Goal: Task Accomplishment & Management: Manage account settings

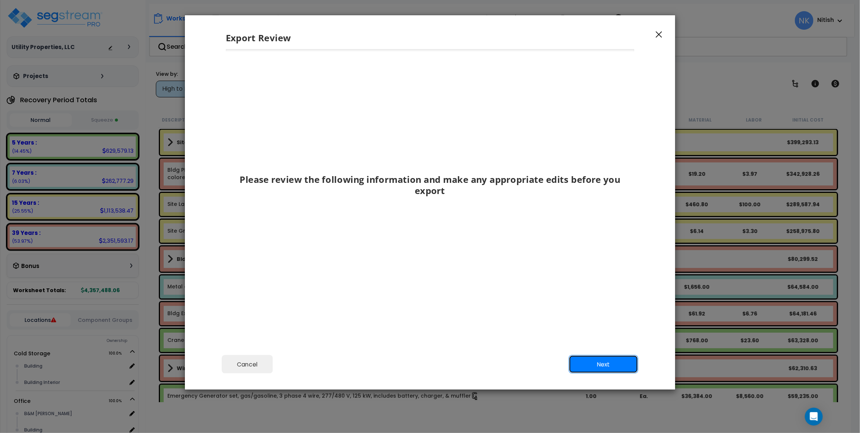
click at [593, 364] on button "Next" at bounding box center [604, 365] width 70 height 19
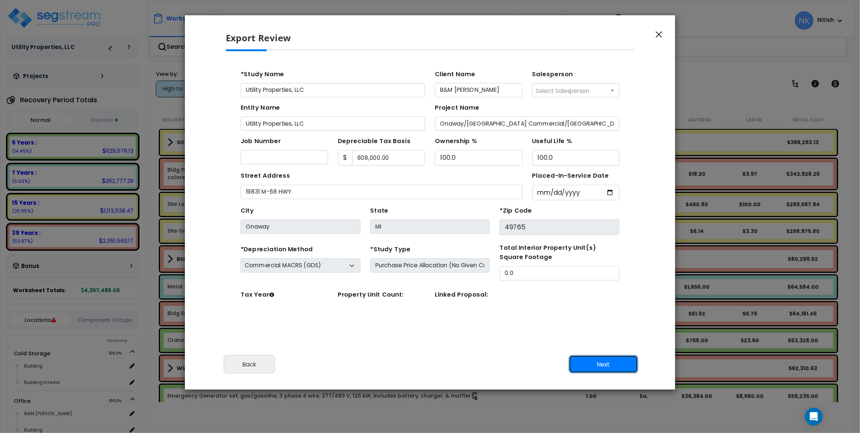
click at [593, 364] on button "Next" at bounding box center [604, 365] width 70 height 19
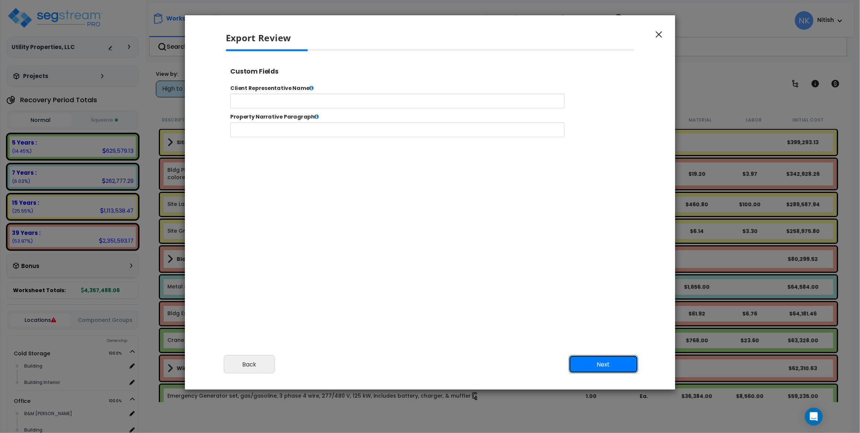
click at [593, 363] on button "Next" at bounding box center [604, 365] width 70 height 19
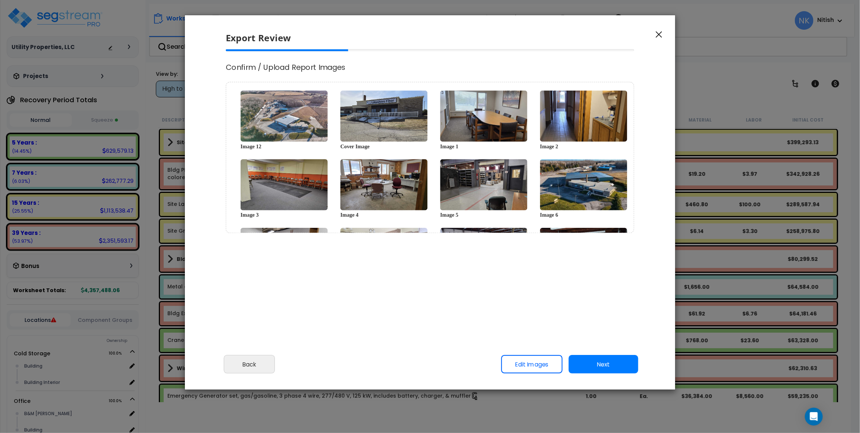
select select "2024"
click at [663, 35] on button "button" at bounding box center [659, 34] width 11 height 9
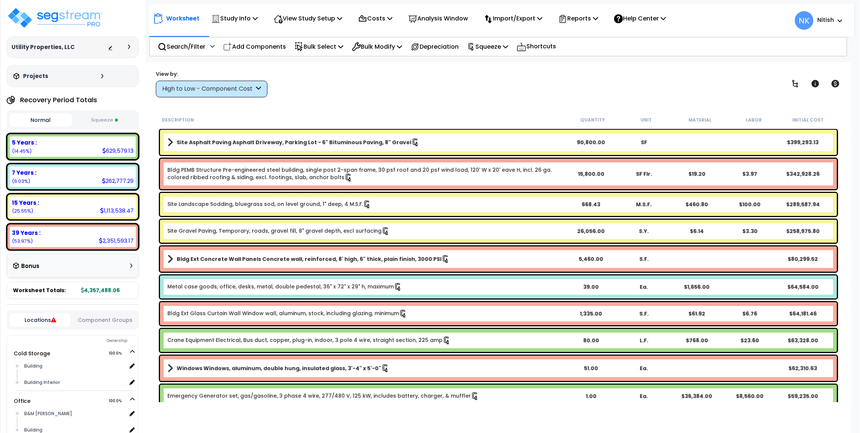
scroll to position [0, 0]
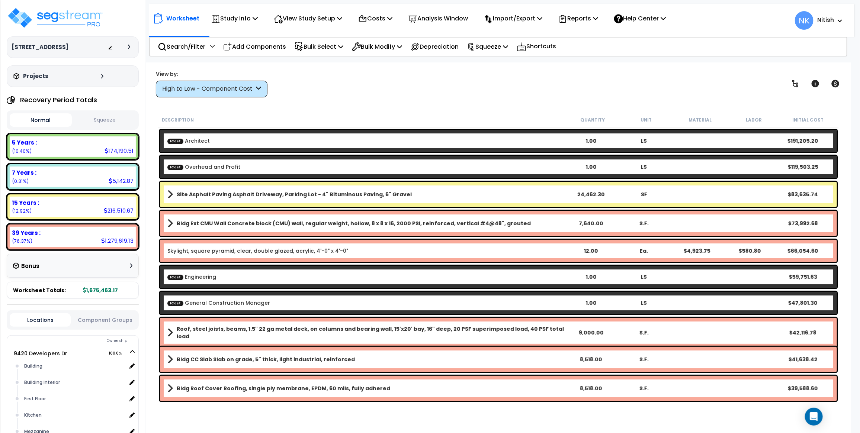
click at [212, 79] on div "View by: High to Low - Component Cost High to Low - Component Cost" at bounding box center [212, 83] width 112 height 27
click at [213, 88] on div "High to Low - Component Cost" at bounding box center [208, 89] width 92 height 9
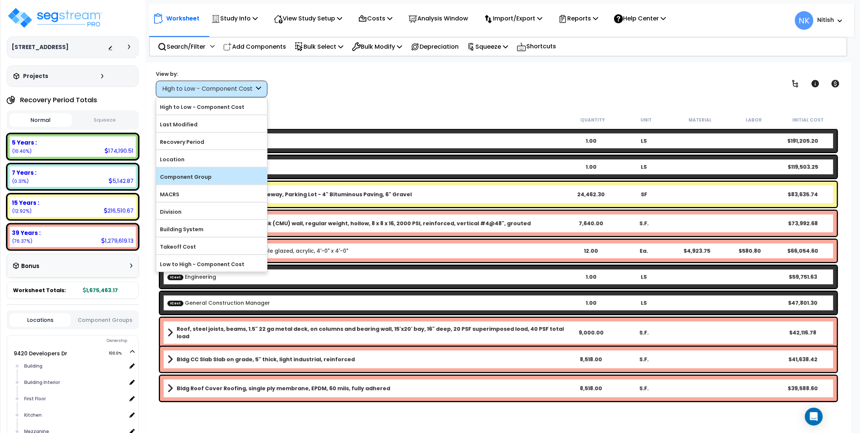
click at [205, 175] on label "Component Group" at bounding box center [211, 177] width 111 height 11
click at [0, 0] on input "Component Group" at bounding box center [0, 0] width 0 height 0
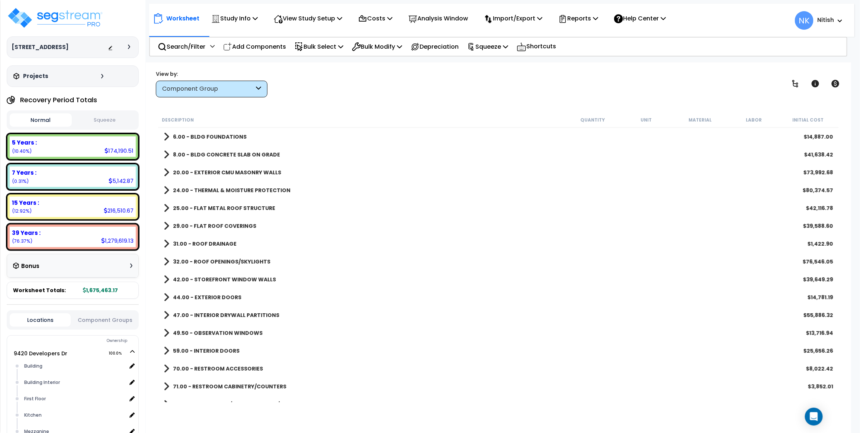
click at [221, 92] on div "Component Group" at bounding box center [208, 89] width 92 height 9
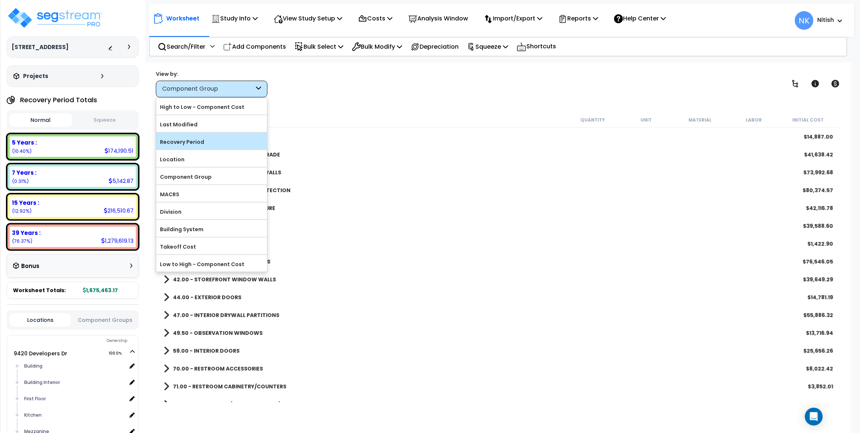
click at [211, 143] on label "Recovery Period" at bounding box center [211, 142] width 111 height 11
click at [0, 0] on input "Recovery Period" at bounding box center [0, 0] width 0 height 0
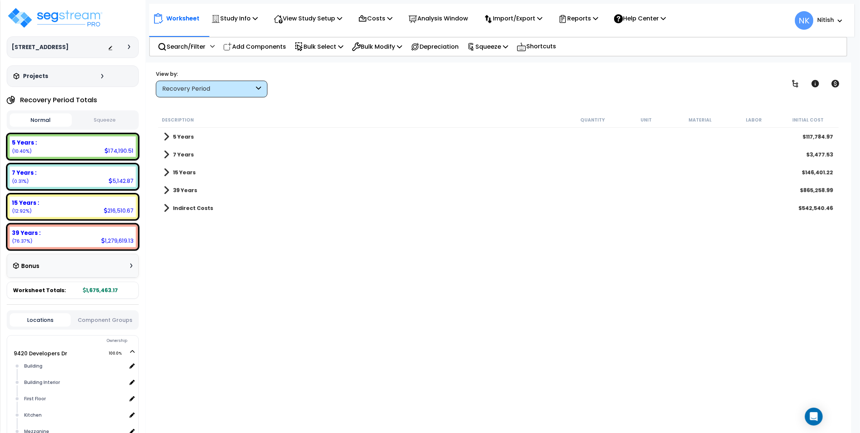
click at [199, 136] on div "5 Years $117,784.97" at bounding box center [498, 137] width 677 height 18
click at [162, 136] on div "5 Years $117,784.97" at bounding box center [498, 137] width 677 height 18
click at [167, 136] on span at bounding box center [167, 137] width 6 height 10
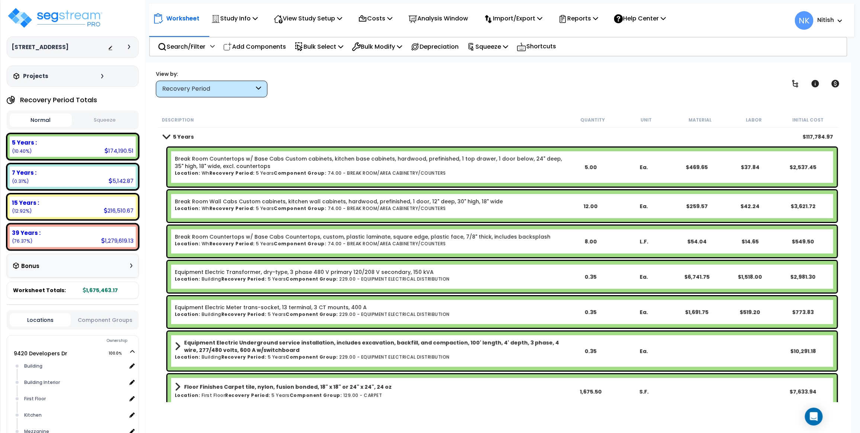
click at [184, 137] on b "5 Years" at bounding box center [183, 136] width 21 height 7
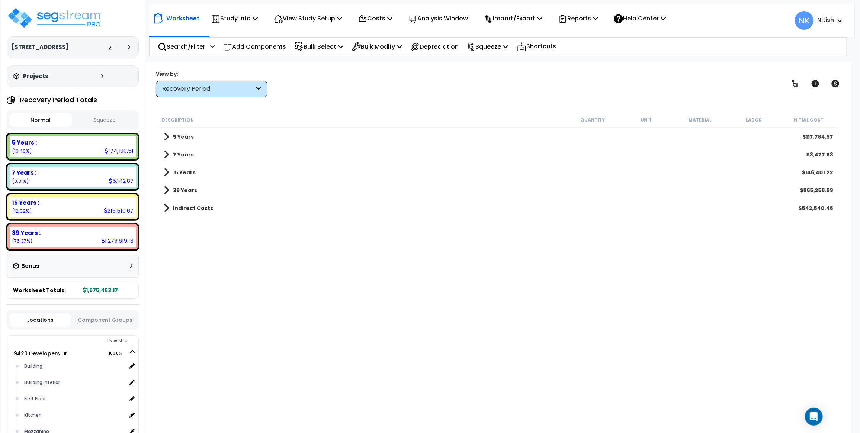
click at [101, 76] on icon at bounding box center [102, 76] width 2 height 4
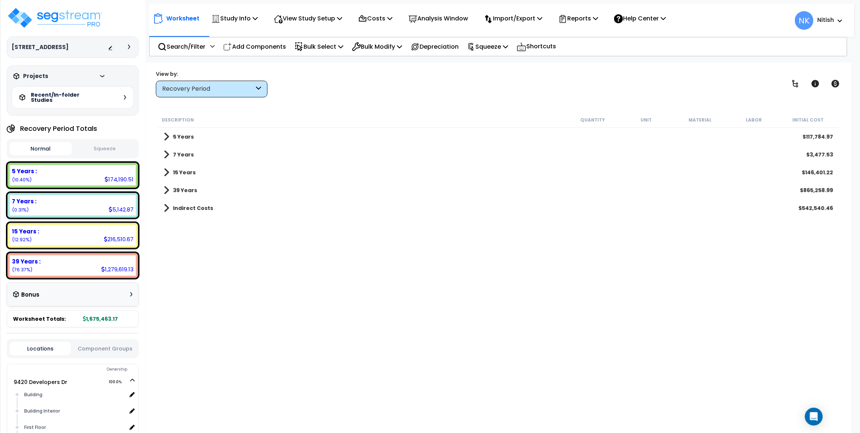
click at [100, 76] on icon at bounding box center [102, 76] width 4 height 2
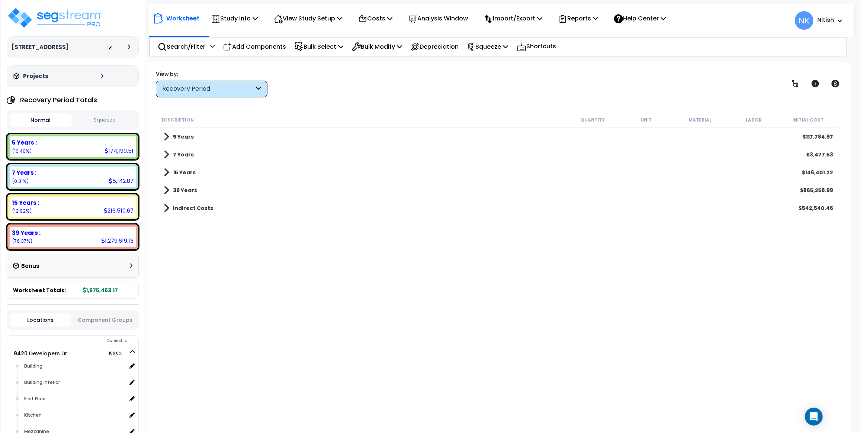
click at [101, 77] on icon at bounding box center [102, 76] width 2 height 4
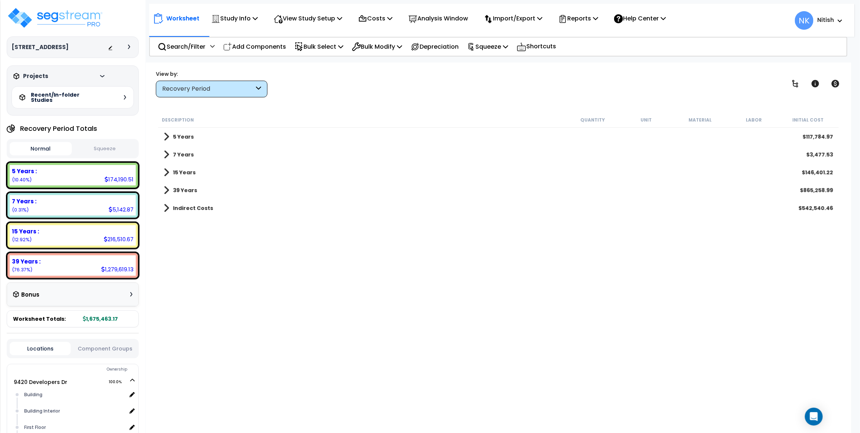
click at [101, 77] on icon at bounding box center [102, 76] width 4 height 2
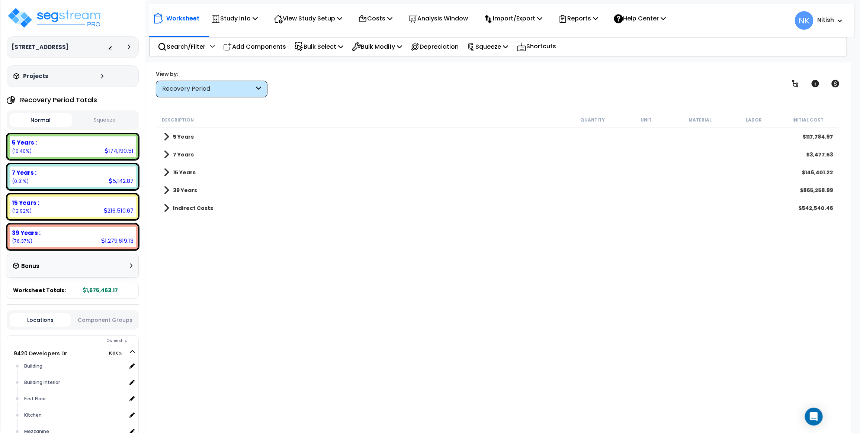
click at [131, 48] on div at bounding box center [131, 47] width 6 height 4
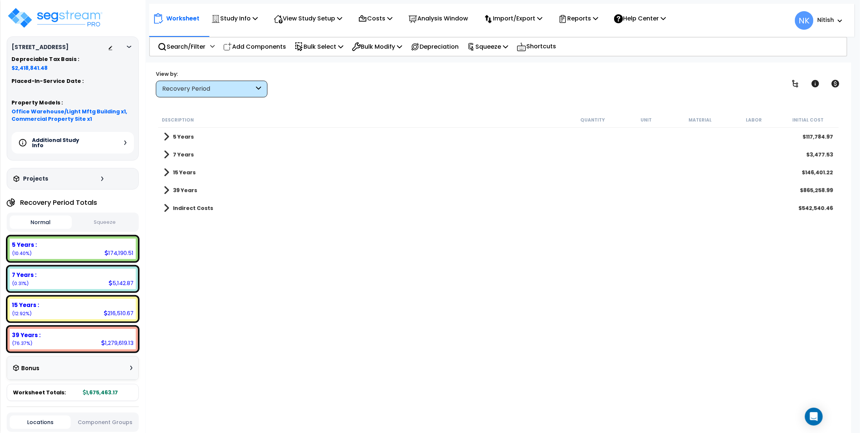
click at [124, 144] on icon at bounding box center [125, 143] width 2 height 4
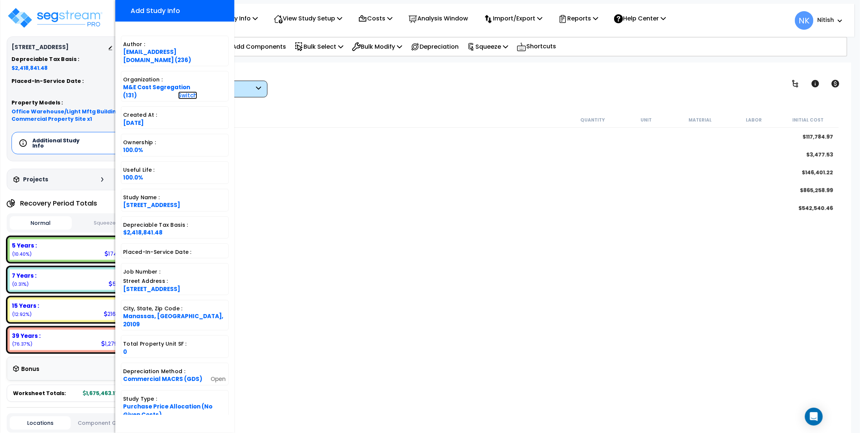
click at [180, 92] on link "Switch" at bounding box center [187, 96] width 19 height 8
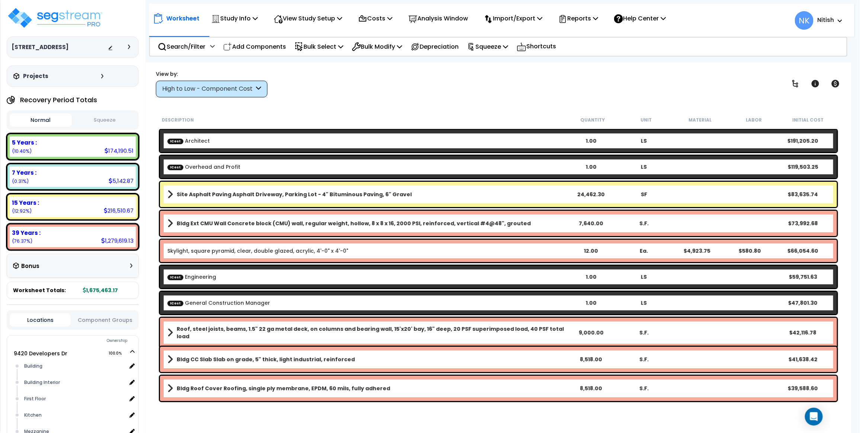
click at [128, 47] on icon at bounding box center [129, 47] width 2 height 4
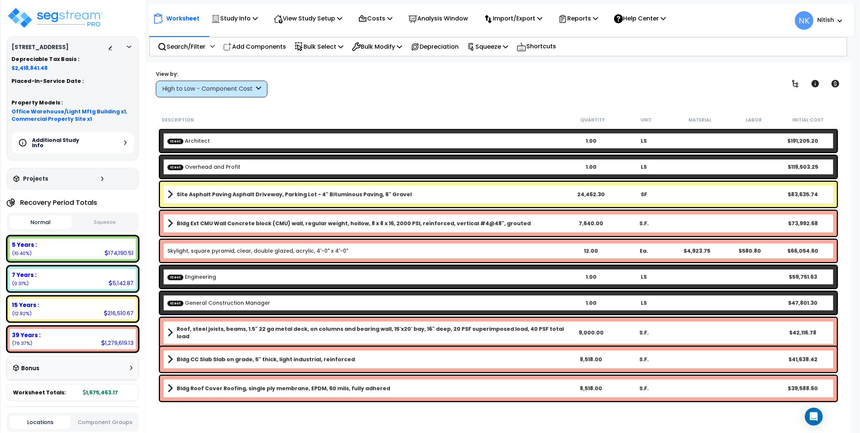
click at [125, 141] on icon at bounding box center [125, 143] width 2 height 4
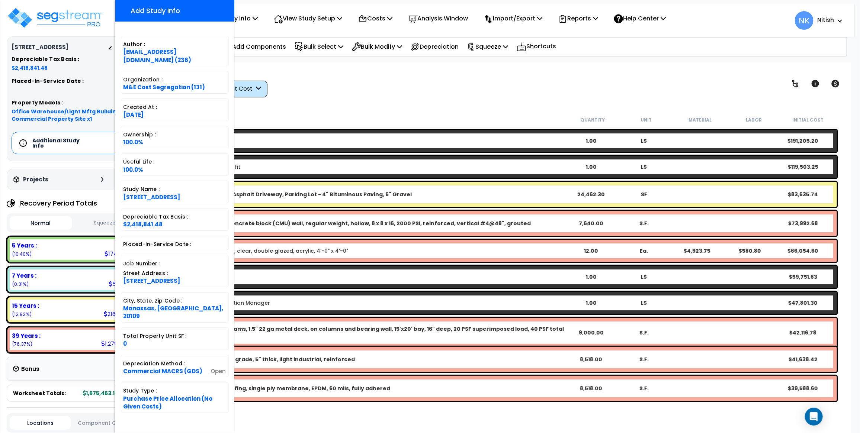
scroll to position [71, 0]
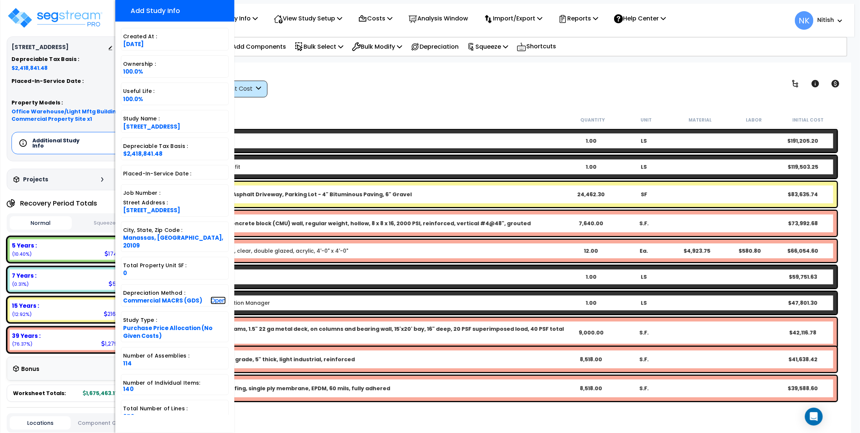
click at [216, 297] on link "Open" at bounding box center [218, 301] width 15 height 8
click at [406, 103] on div "Worksheet Study Info Study Setup Add Property Unit Template study Clone study NK" at bounding box center [498, 279] width 705 height 433
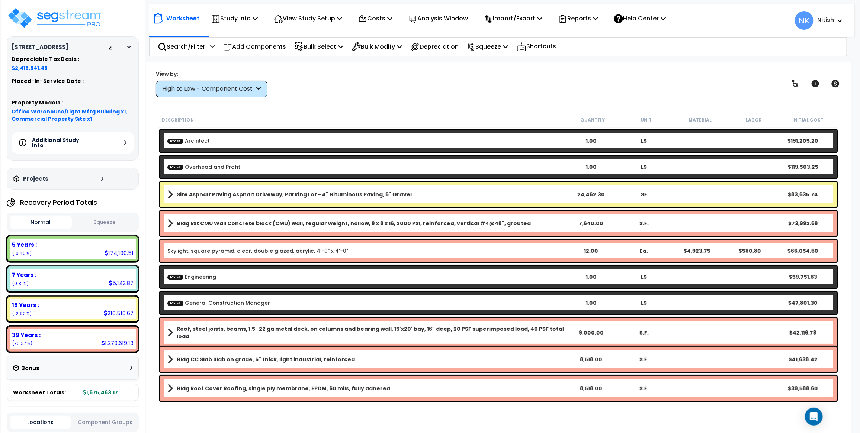
click at [196, 85] on div "High to Low - Component Cost" at bounding box center [208, 89] width 92 height 9
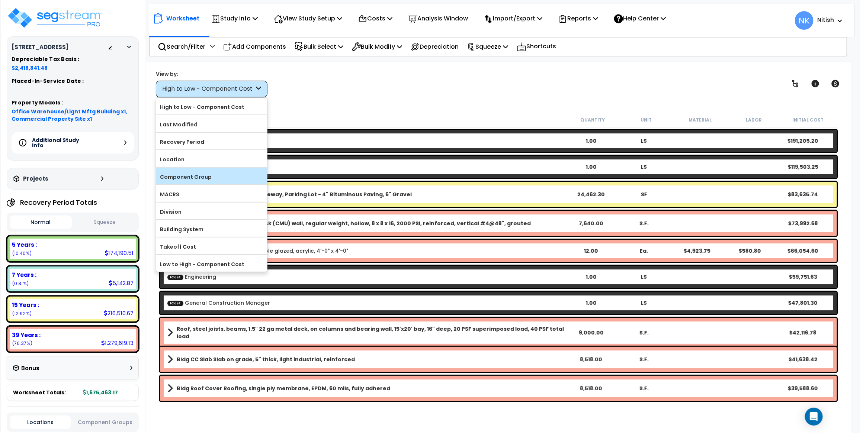
click at [186, 176] on label "Component Group" at bounding box center [211, 177] width 111 height 11
click at [0, 0] on input "Component Group" at bounding box center [0, 0] width 0 height 0
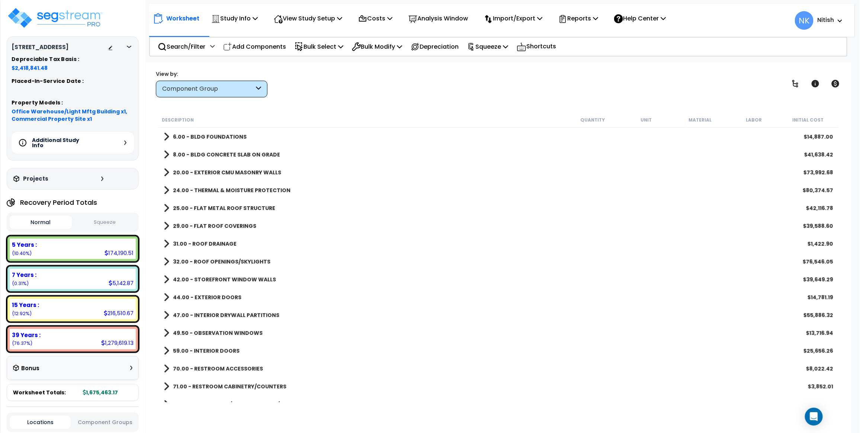
click at [230, 83] on div "Component Group" at bounding box center [212, 89] width 112 height 17
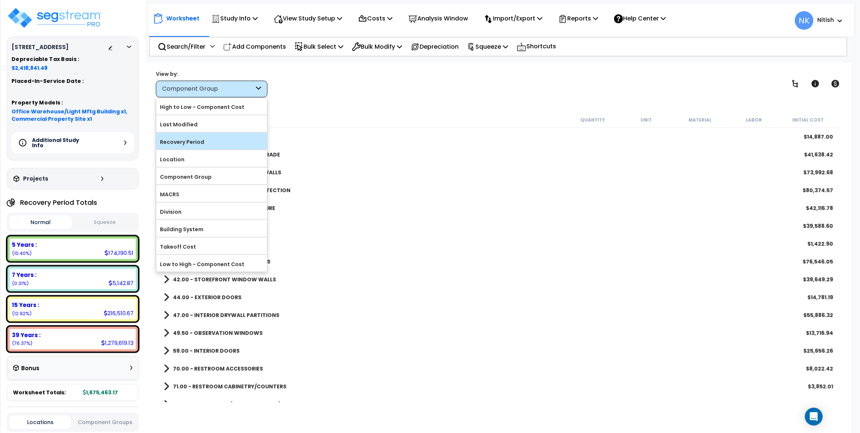
click at [203, 147] on label "Recovery Period" at bounding box center [211, 142] width 111 height 11
click at [0, 0] on input "Recovery Period" at bounding box center [0, 0] width 0 height 0
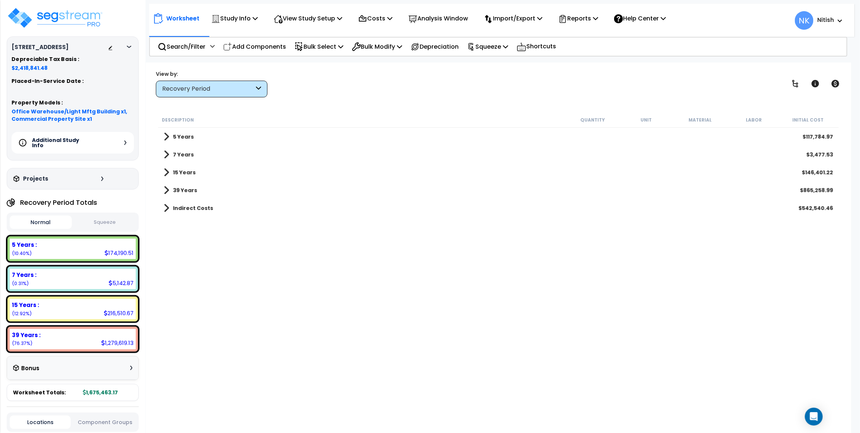
click at [197, 134] on div "5 Years $117,784.97" at bounding box center [498, 137] width 677 height 18
click at [187, 136] on b "5 Years" at bounding box center [183, 136] width 21 height 7
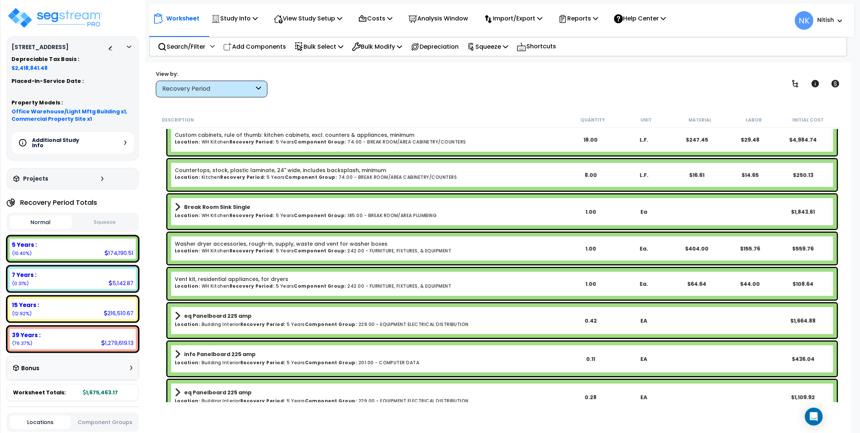
scroll to position [1581, 0]
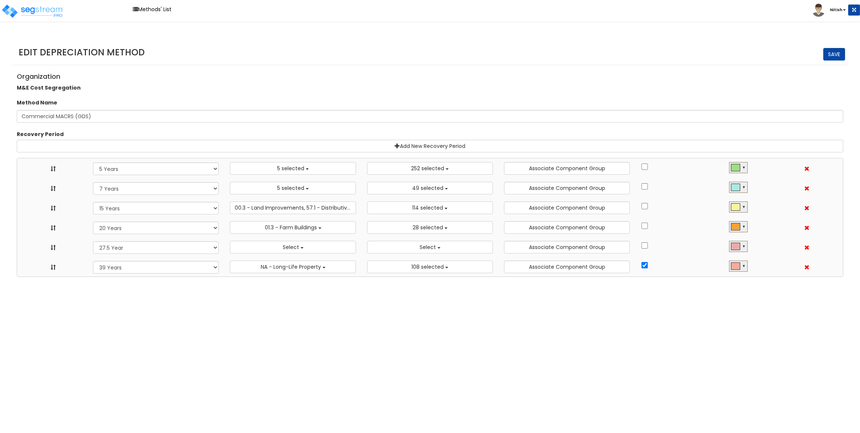
select select "5Y"
select select "10182"
select select "7Y"
select select "48830"
select select "11974"
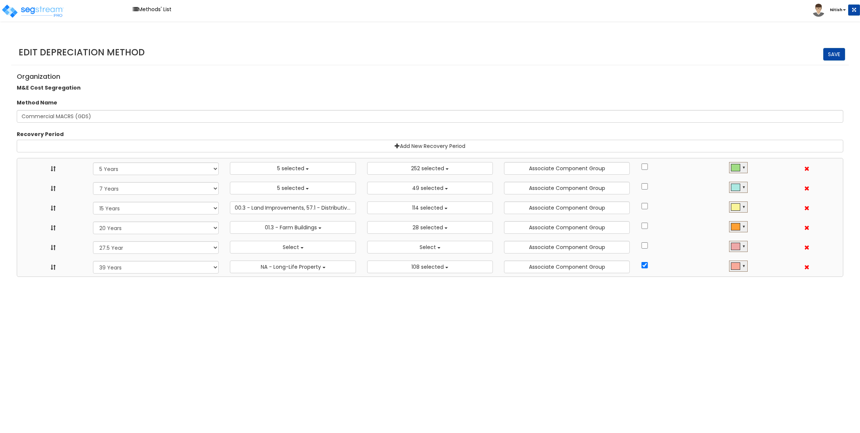
select select "15Y"
select select "3666"
select select "31875"
select select "20Y"
select select "55106"
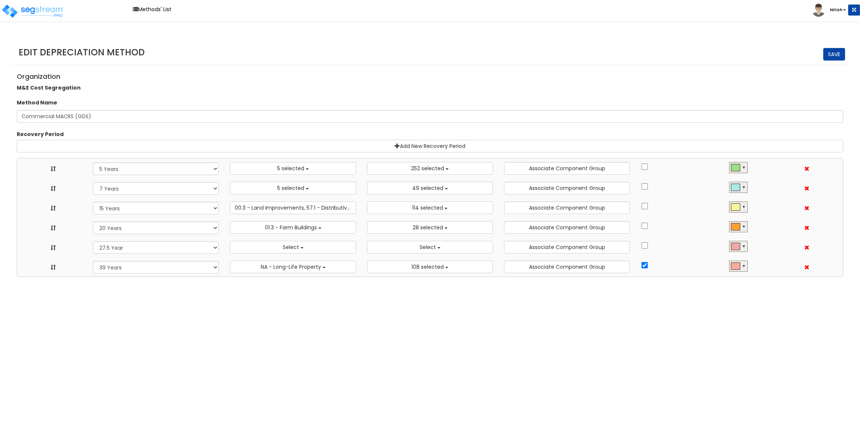
select select "61837"
select select "275Y"
select select
select select "39Y"
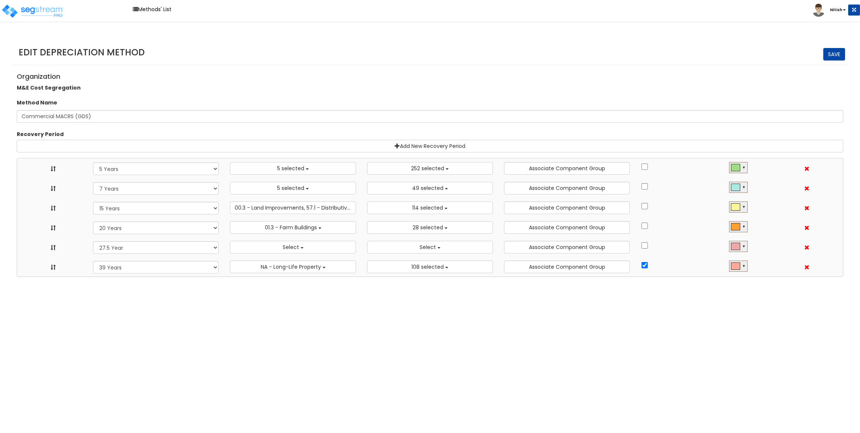
select select "31302"
click at [289, 169] on span "5 selected" at bounding box center [290, 168] width 27 height 7
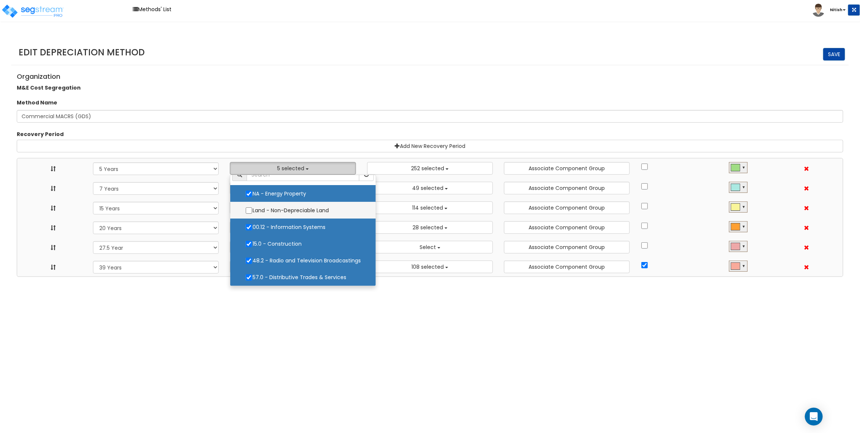
scroll to position [7, 0]
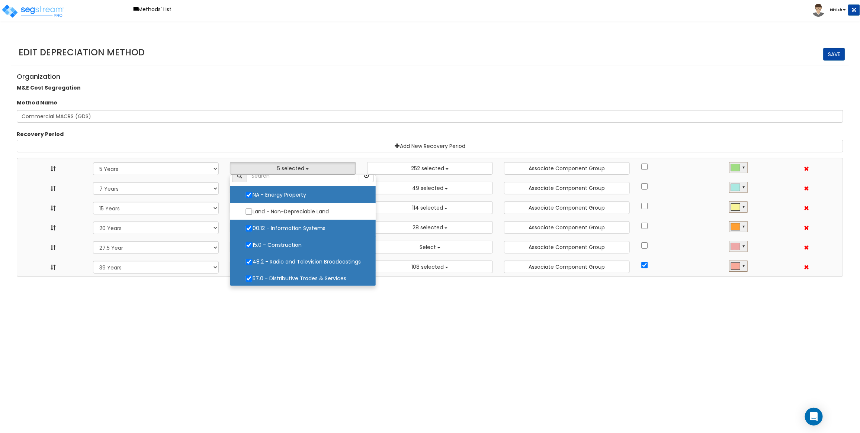
click at [323, 277] on html "Toggle navigation Methods' List Nitish x" at bounding box center [430, 138] width 860 height 277
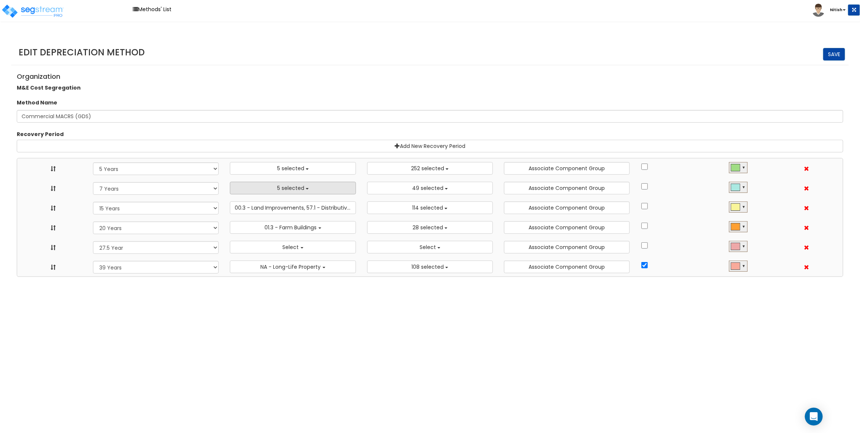
click at [314, 183] on button "5 selected" at bounding box center [293, 188] width 126 height 13
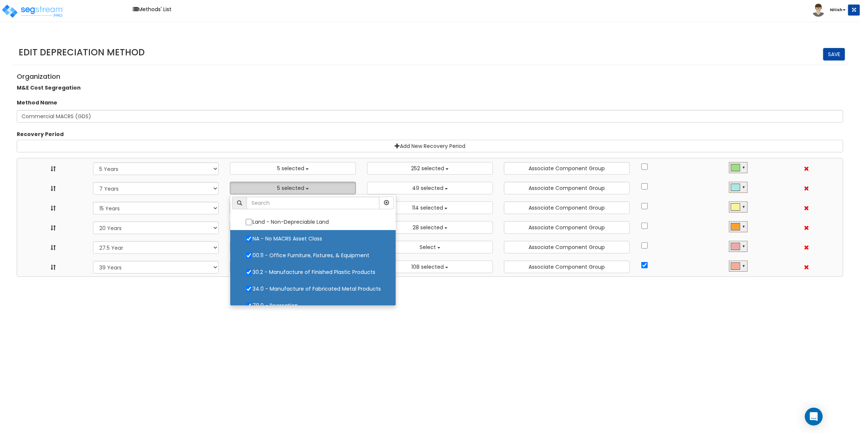
scroll to position [9, 0]
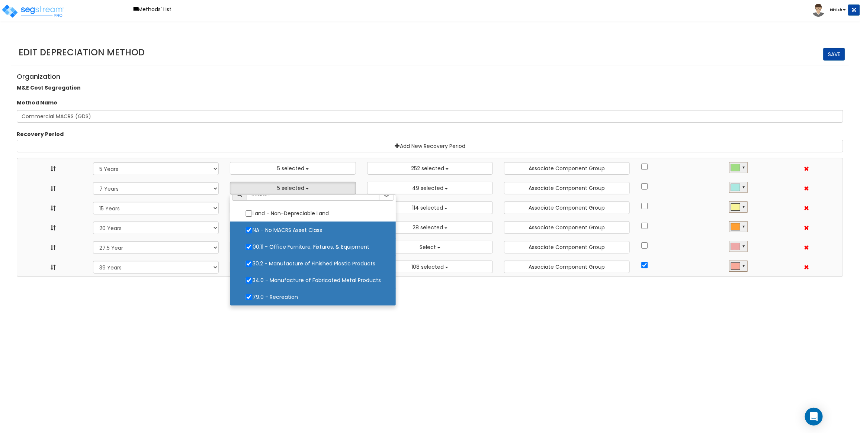
click at [284, 277] on html "Toggle navigation Methods' List Nitish x" at bounding box center [430, 138] width 860 height 277
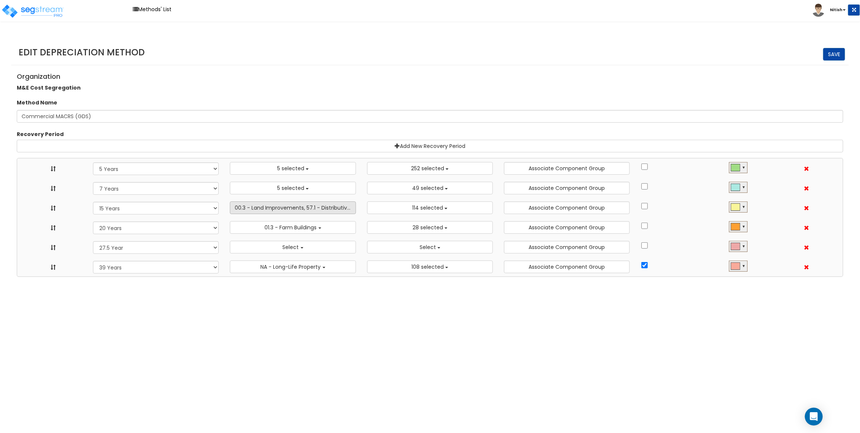
click at [306, 209] on span "00.3 - Land Improvements, 57.1 - Distributive Trades & Services - Billboard, Se…" at bounding box center [424, 207] width 379 height 7
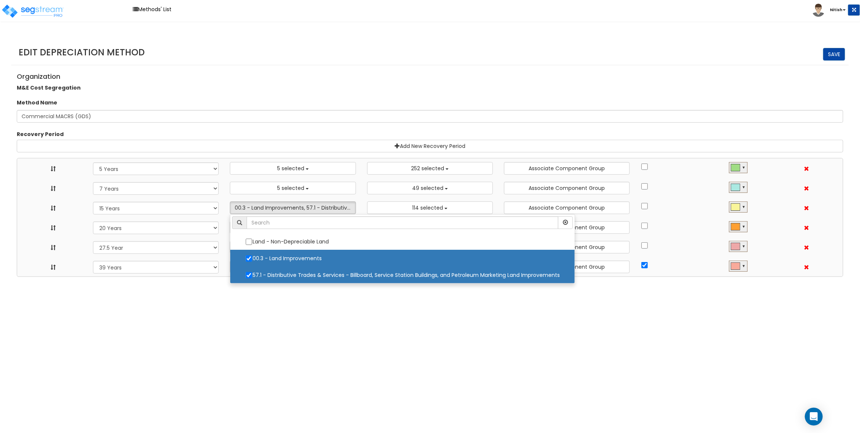
click at [303, 277] on html "Toggle navigation Methods' List Nitish x" at bounding box center [430, 138] width 860 height 277
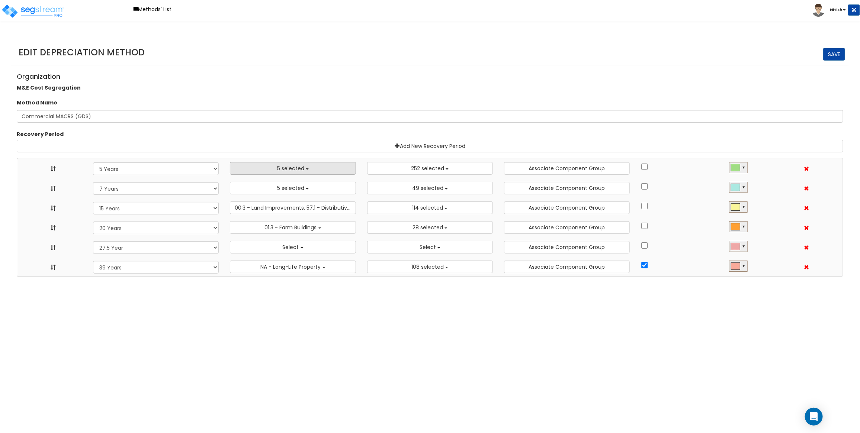
click at [301, 167] on span "5 selected" at bounding box center [290, 168] width 27 height 7
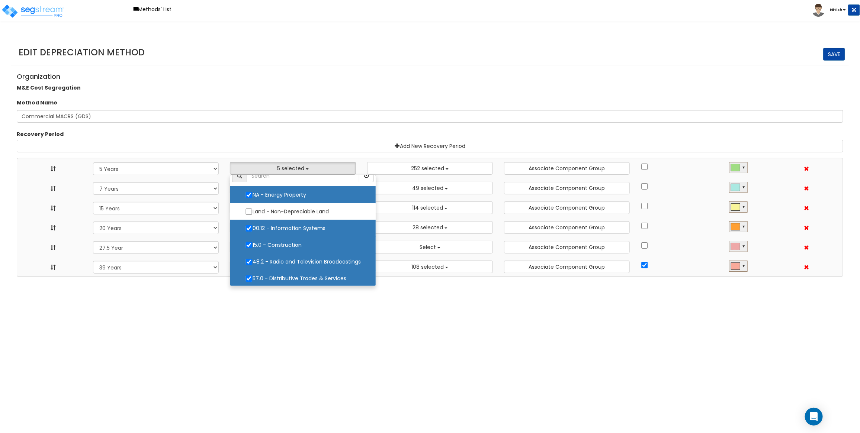
click at [298, 277] on html "Toggle navigation Methods' List Nitish x" at bounding box center [430, 138] width 860 height 277
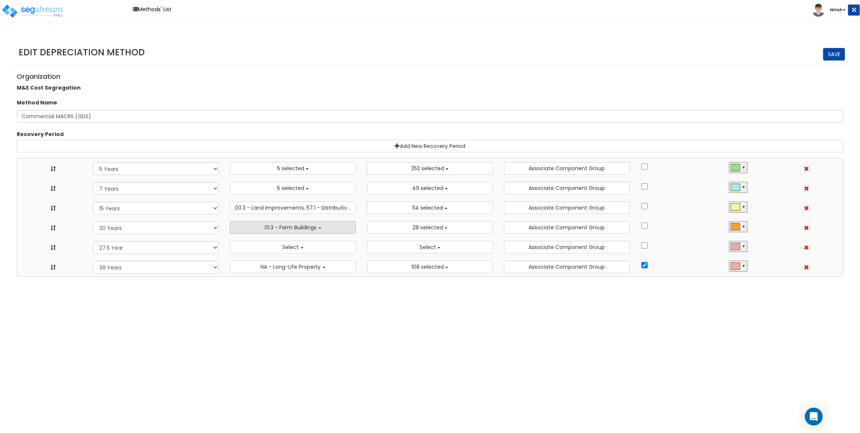
click at [298, 234] on button "01.3 - Farm Buildings" at bounding box center [293, 227] width 126 height 13
click at [290, 277] on html "Toggle navigation Methods' List Nitish x" at bounding box center [430, 138] width 860 height 277
click at [298, 250] on span "Select" at bounding box center [291, 247] width 16 height 7
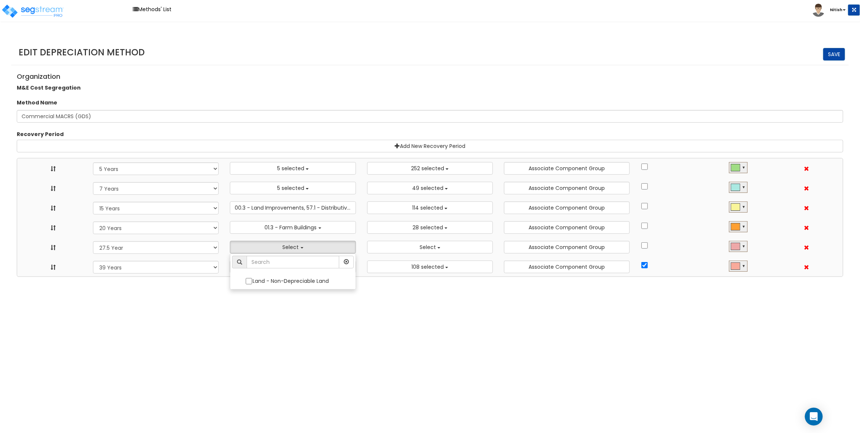
click at [263, 277] on html "Toggle navigation Methods' List Nitish x" at bounding box center [430, 138] width 860 height 277
click at [288, 276] on div "Recovery Period 15 Year 15 Year QIP 27.5 Years 39 Years 39 Year 6 Year 7 Year N…" at bounding box center [430, 269] width 822 height 16
click at [290, 270] on span "NA - Long-Life Property" at bounding box center [291, 266] width 60 height 7
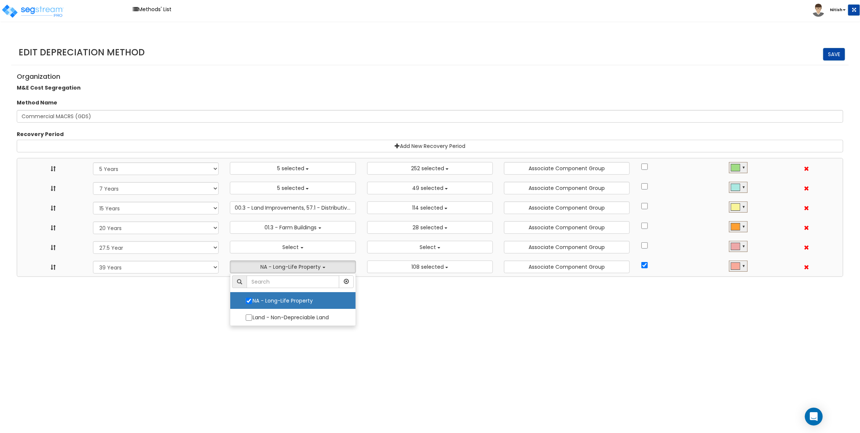
click at [257, 277] on html "Toggle navigation Methods' List Nitish x" at bounding box center [430, 138] width 860 height 277
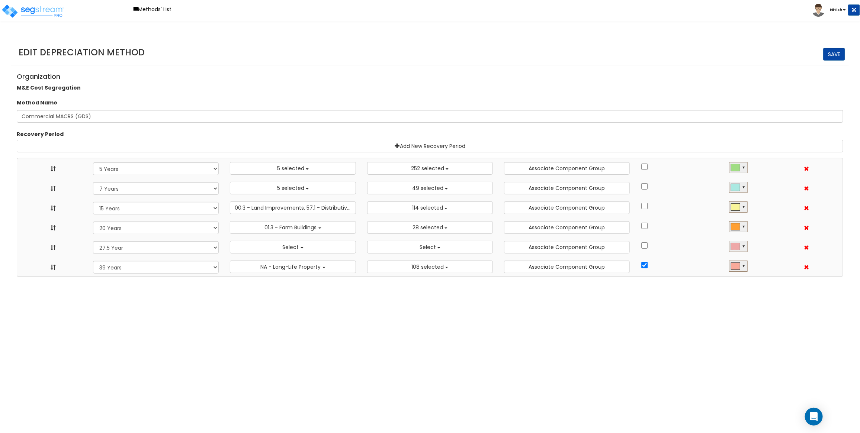
click at [834, 7] on b "Nitish" at bounding box center [836, 10] width 12 height 6
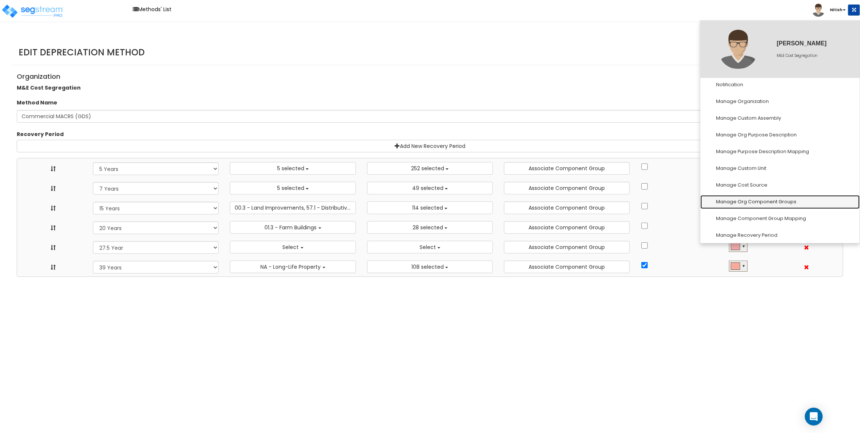
click at [763, 203] on link "Manage Org Component Groups" at bounding box center [780, 202] width 159 height 14
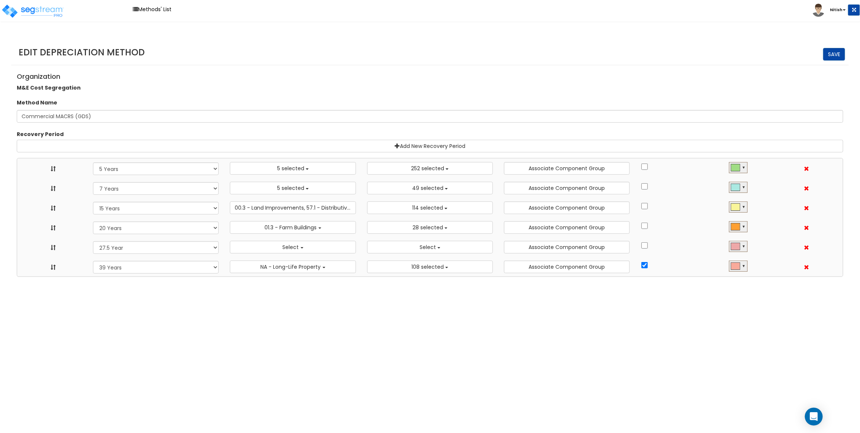
click at [586, 101] on div "Method Name" at bounding box center [430, 103] width 838 height 9
click at [278, 172] on span "5 selected" at bounding box center [290, 168] width 27 height 7
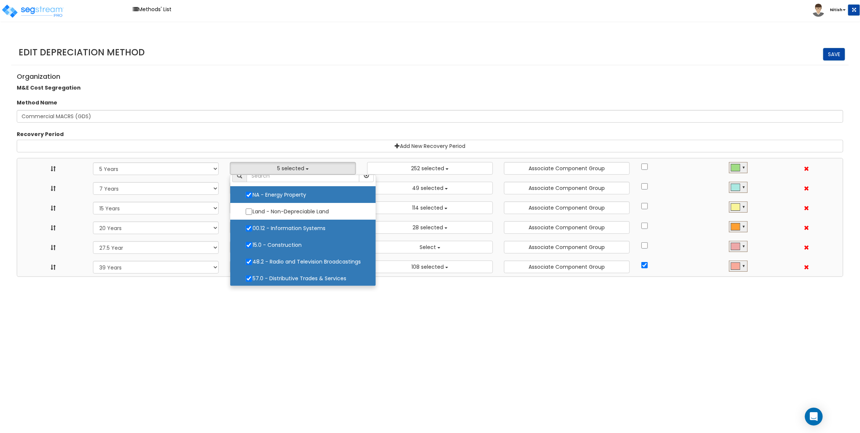
click at [267, 277] on html "Toggle navigation Methods' List Nitish" at bounding box center [430, 138] width 860 height 277
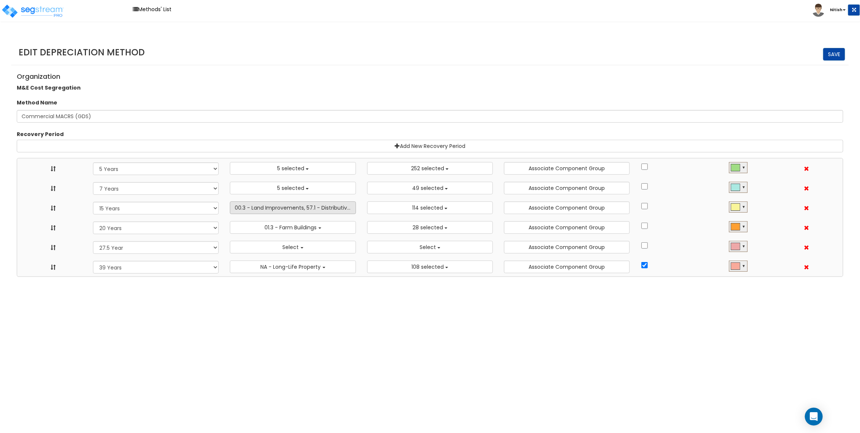
click at [283, 210] on span "00.3 - Land Improvements, 57.1 - Distributive Trades & Services - Billboard, Se…" at bounding box center [424, 207] width 379 height 7
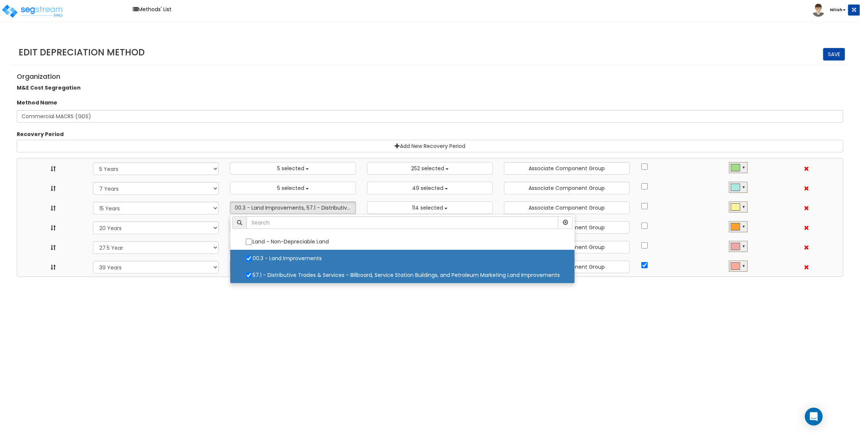
click at [291, 277] on html "Toggle navigation Methods' List Nitish" at bounding box center [430, 138] width 860 height 277
